Goal: Information Seeking & Learning: Learn about a topic

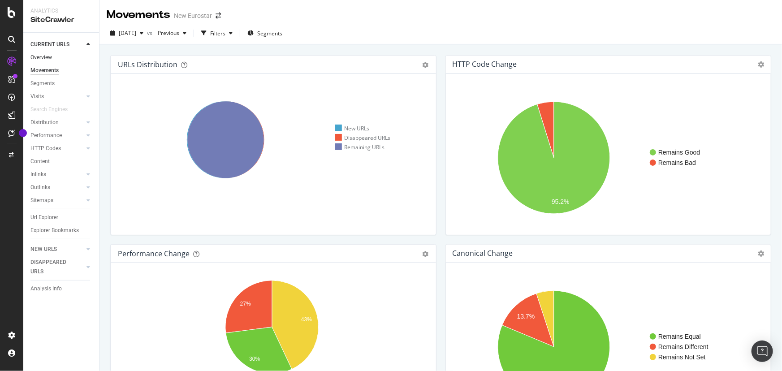
click at [56, 53] on link "Overview" at bounding box center [61, 57] width 62 height 9
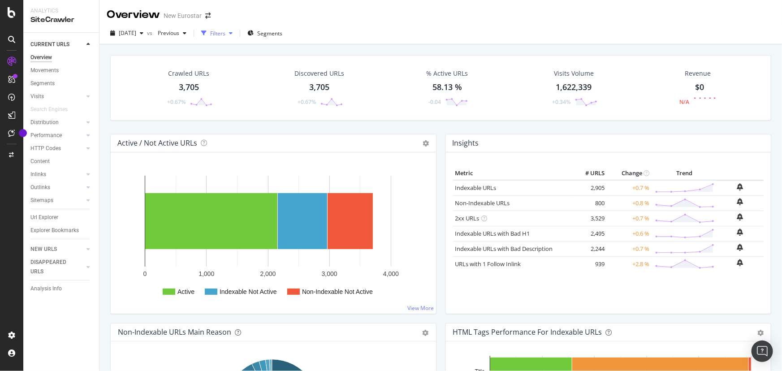
click at [210, 29] on div "button" at bounding box center [204, 33] width 13 height 13
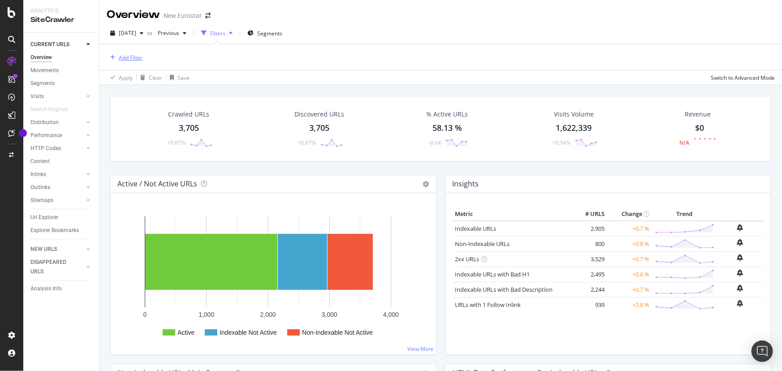
click at [135, 58] on div "Add Filter" at bounding box center [131, 58] width 24 height 8
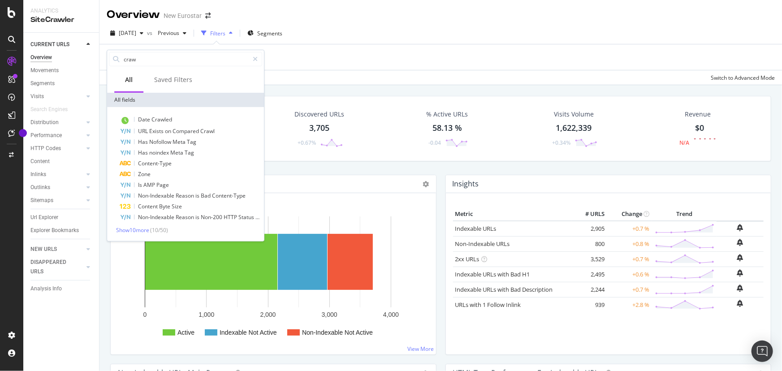
type input "crawl"
click at [146, 56] on input "crawl" at bounding box center [186, 58] width 126 height 13
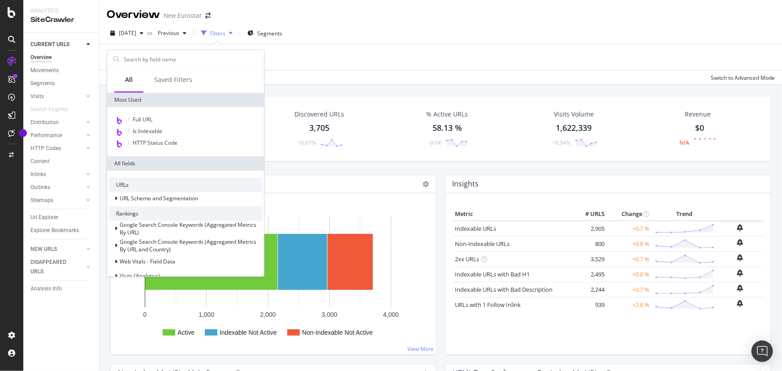
click at [359, 78] on div "Apply Clear Save Switch to Advanced Mode" at bounding box center [441, 77] width 683 height 15
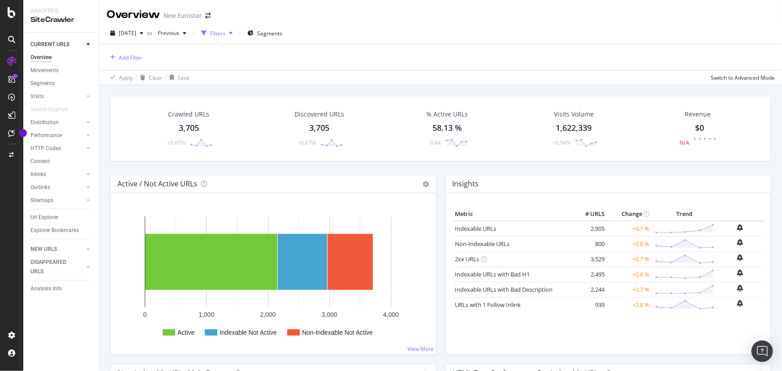
click at [235, 38] on div "Filters" at bounding box center [217, 32] width 39 height 13
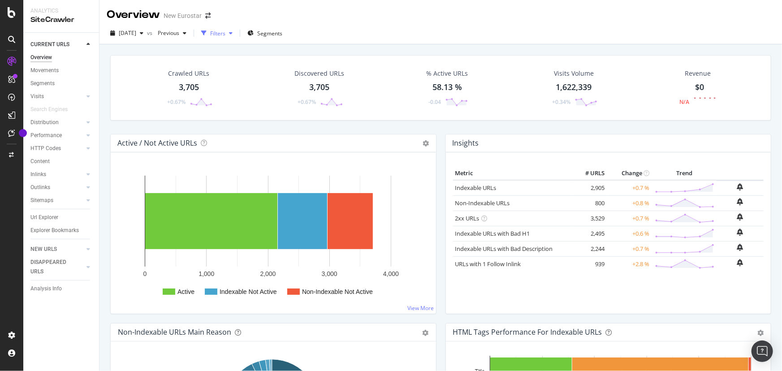
click at [226, 34] on div "Filters" at bounding box center [217, 34] width 15 height 8
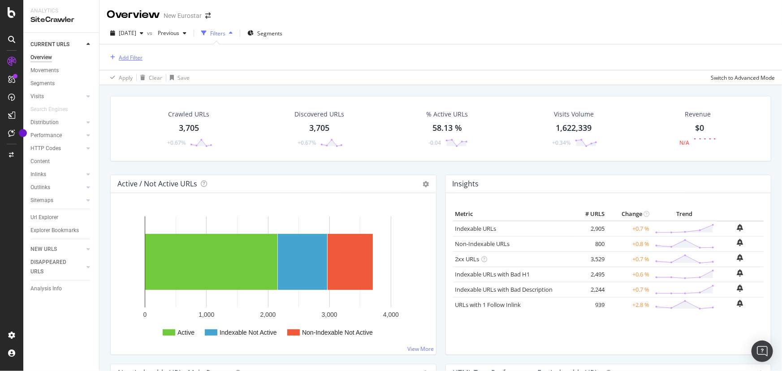
click at [137, 60] on div "Add Filter" at bounding box center [131, 58] width 24 height 8
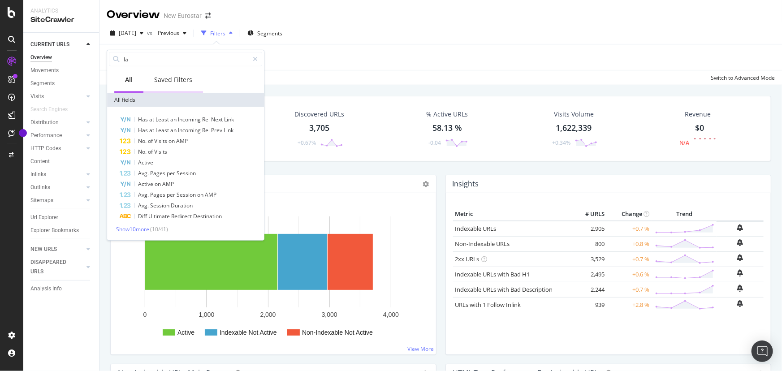
type input "l"
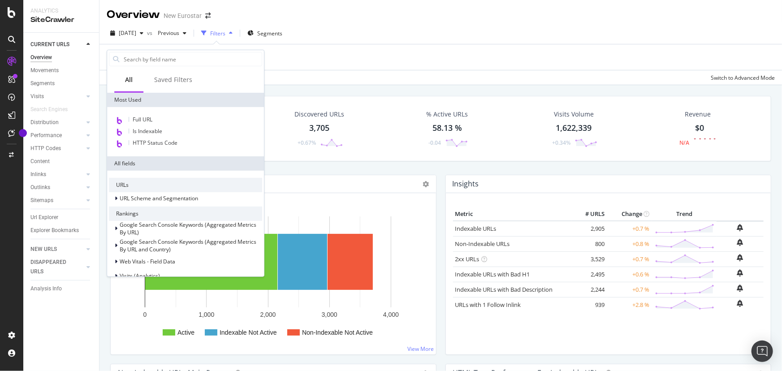
click at [372, 32] on div "2025 Sep. 4th vs Previous Filters Segments" at bounding box center [441, 35] width 683 height 18
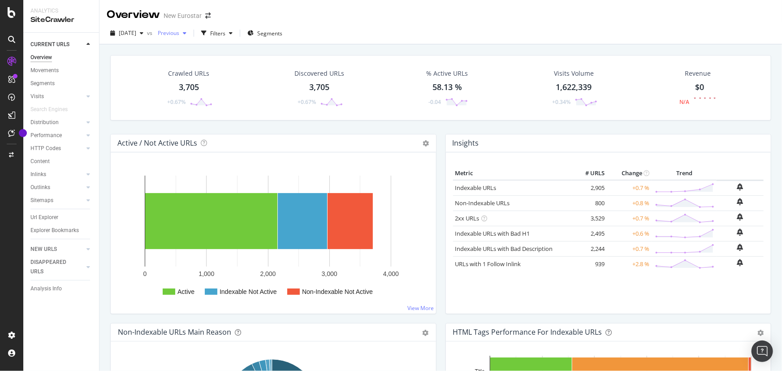
click at [190, 38] on div "Previous" at bounding box center [172, 32] width 36 height 13
click at [236, 36] on div "Filters" at bounding box center [217, 32] width 39 height 13
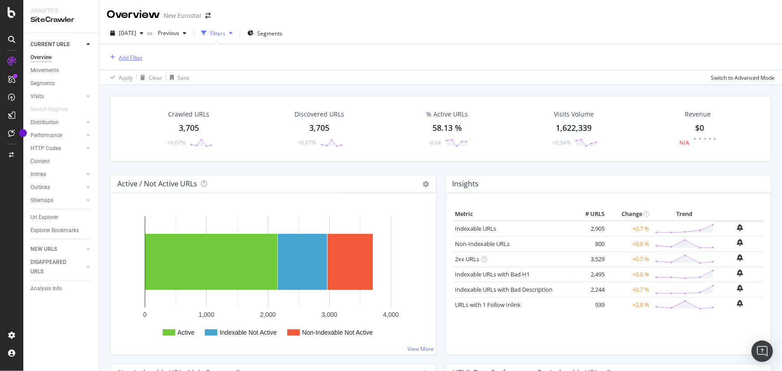
click at [117, 52] on div "Add Filter" at bounding box center [125, 57] width 36 height 10
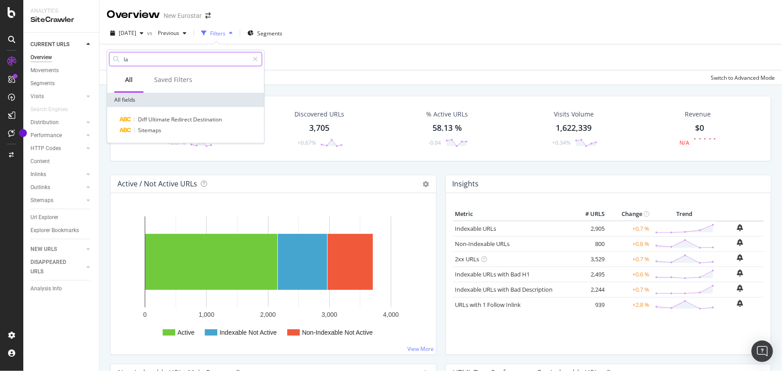
type input "l"
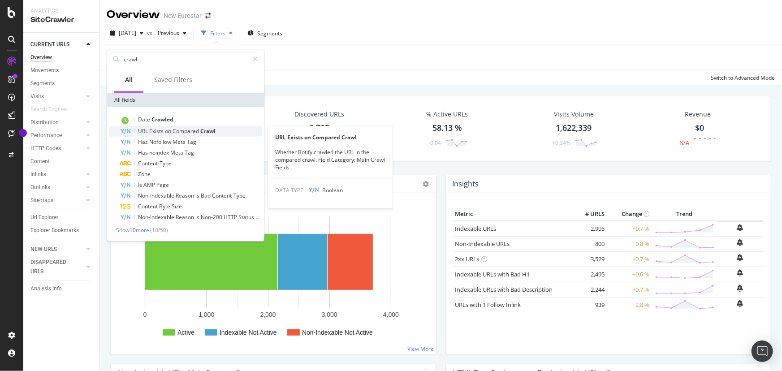
type input "crawl"
click at [224, 128] on div "URL Exists on Compared Crawl" at bounding box center [191, 131] width 143 height 11
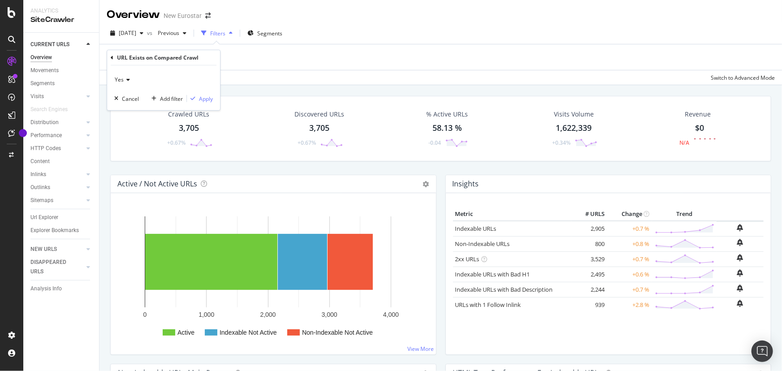
click at [121, 76] on span "Yes" at bounding box center [119, 80] width 9 height 8
click at [126, 104] on div "No" at bounding box center [165, 110] width 96 height 12
click at [201, 97] on div "Apply" at bounding box center [206, 99] width 14 height 8
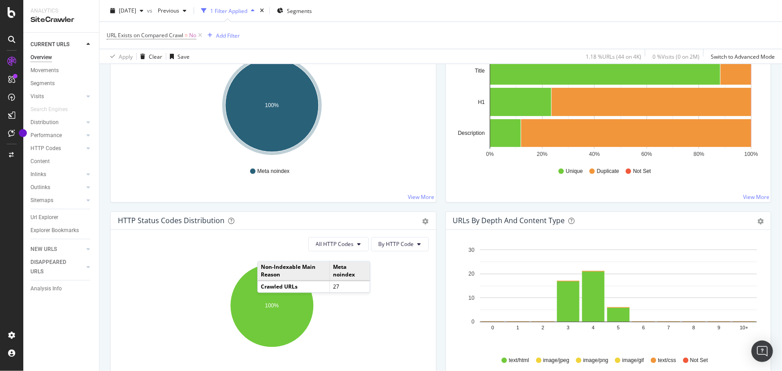
scroll to position [285, 0]
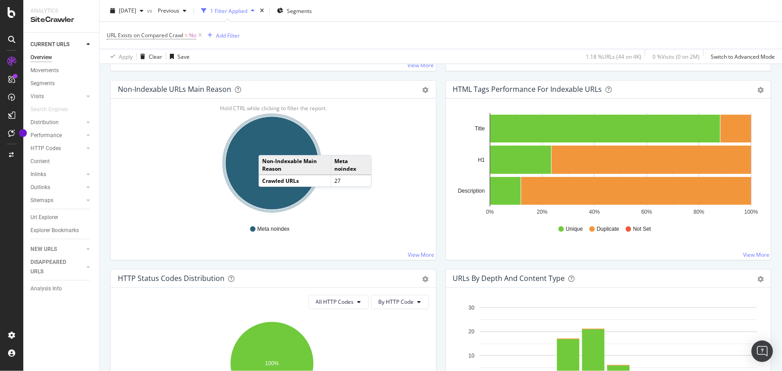
click at [268, 146] on ellipse "A chart." at bounding box center [272, 163] width 93 height 93
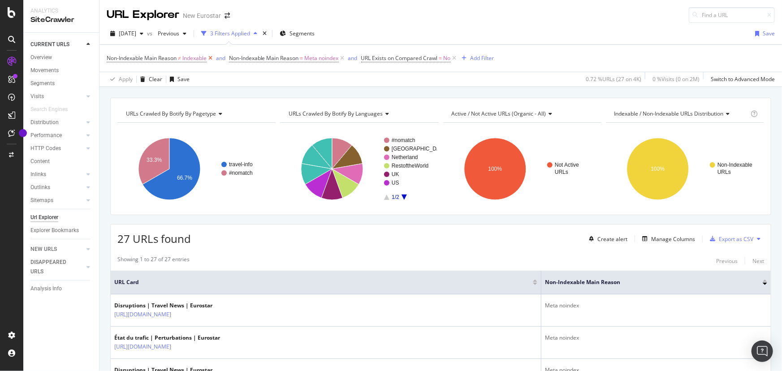
click at [214, 55] on icon at bounding box center [211, 58] width 8 height 9
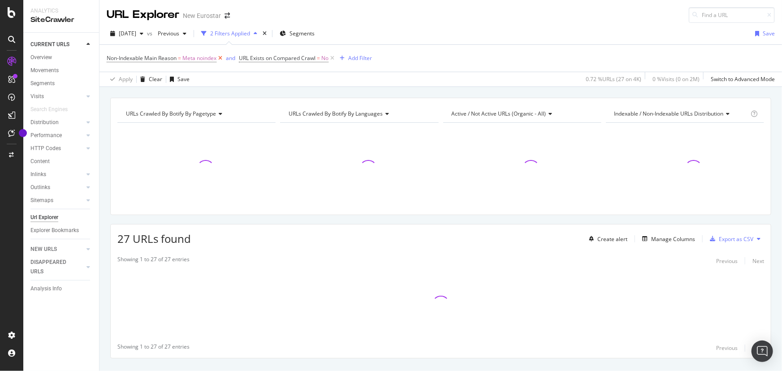
click at [223, 56] on icon at bounding box center [221, 58] width 8 height 9
click at [72, 57] on link "Overview" at bounding box center [61, 57] width 62 height 9
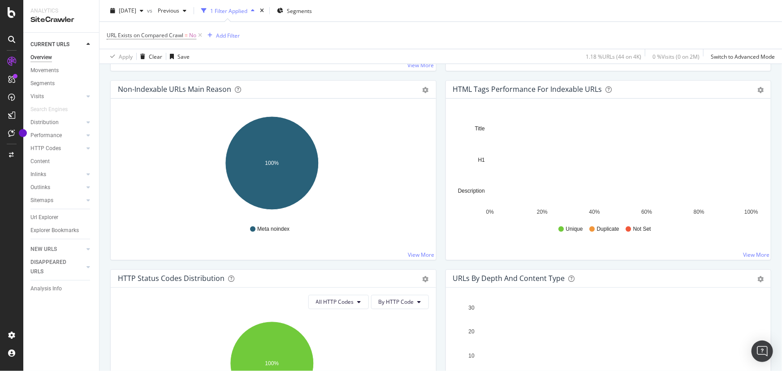
scroll to position [163, 0]
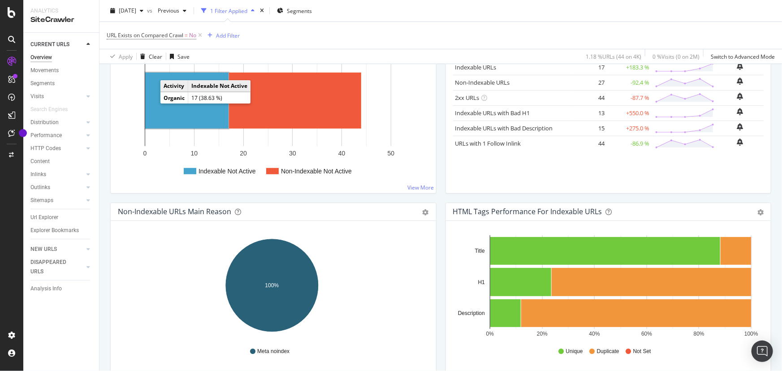
click at [154, 100] on rect "A chart." at bounding box center [186, 101] width 83 height 56
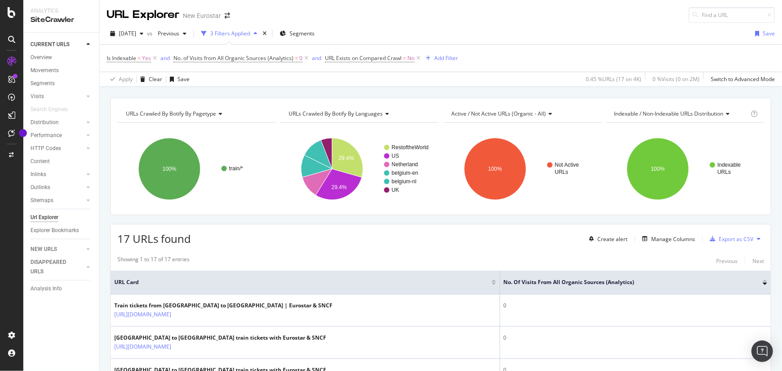
scroll to position [81, 0]
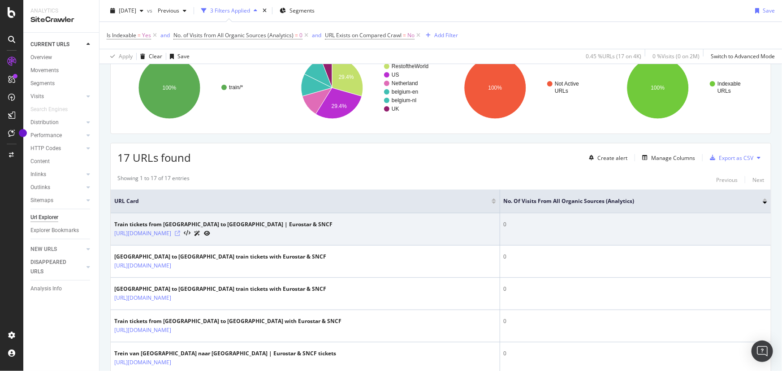
click at [180, 233] on icon at bounding box center [177, 233] width 5 height 5
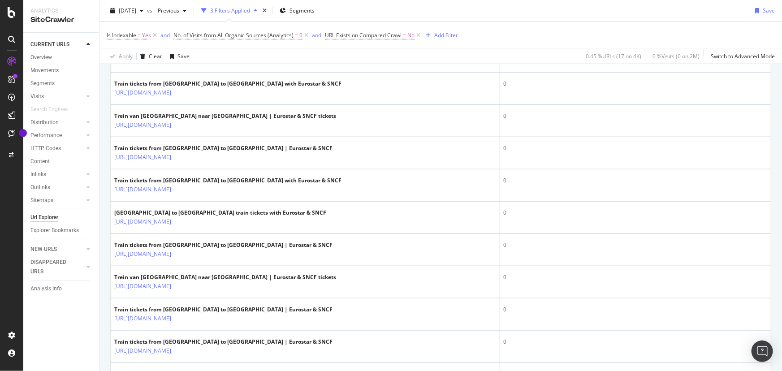
scroll to position [115, 0]
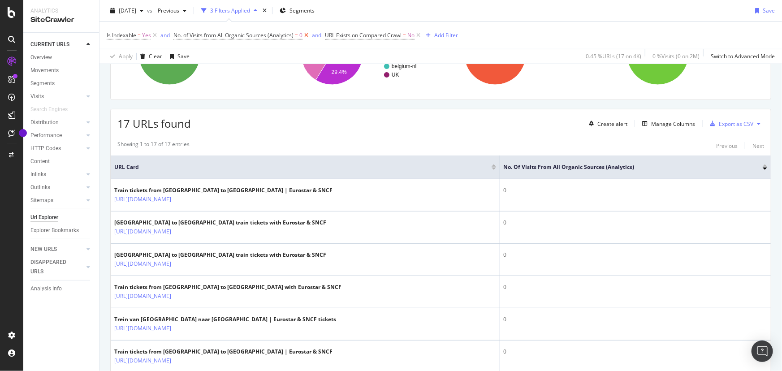
click at [303, 33] on icon at bounding box center [307, 35] width 8 height 9
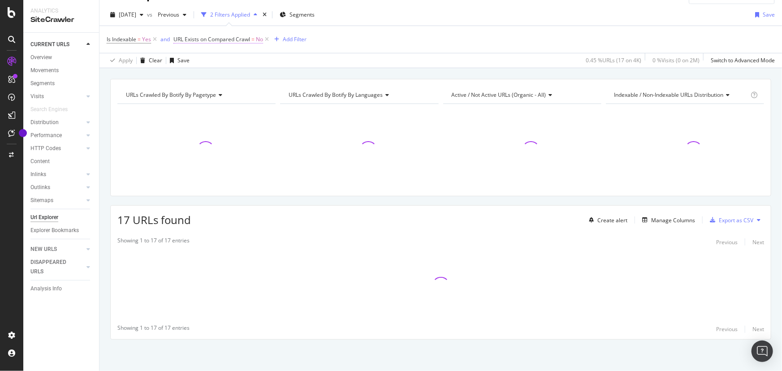
scroll to position [18, 0]
click at [152, 38] on icon at bounding box center [155, 39] width 8 height 9
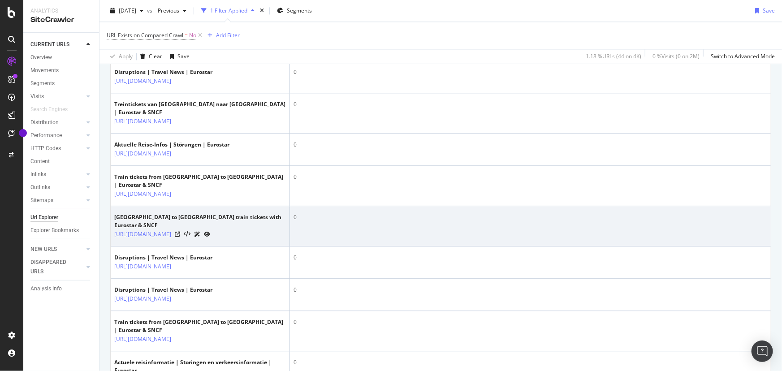
scroll to position [1059, 0]
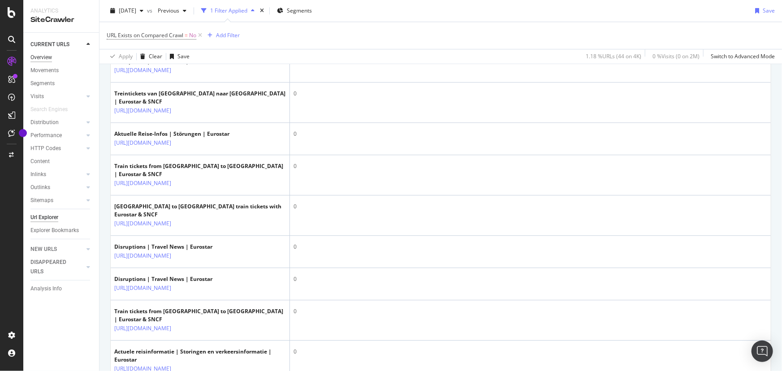
click at [45, 55] on div "Overview" at bounding box center [41, 57] width 22 height 9
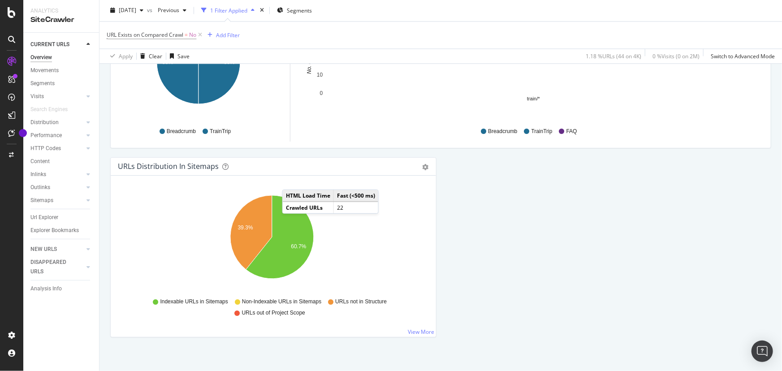
scroll to position [971, 0]
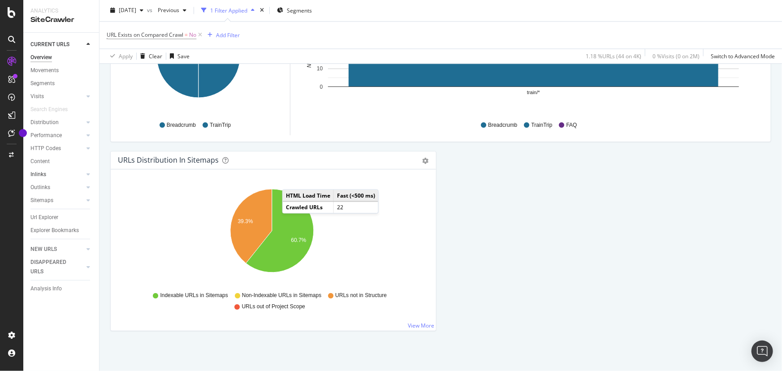
drag, startPoint x: 49, startPoint y: 171, endPoint x: 82, endPoint y: 179, distance: 33.2
click at [49, 170] on link "Inlinks" at bounding box center [56, 174] width 53 height 9
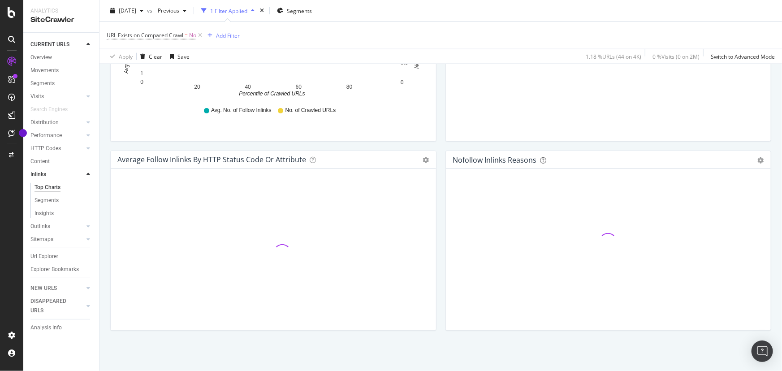
scroll to position [391, 0]
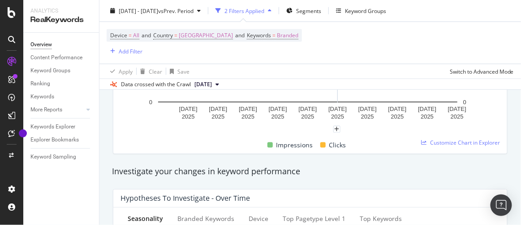
scroll to position [285, 0]
